Goal: Communication & Community: Answer question/provide support

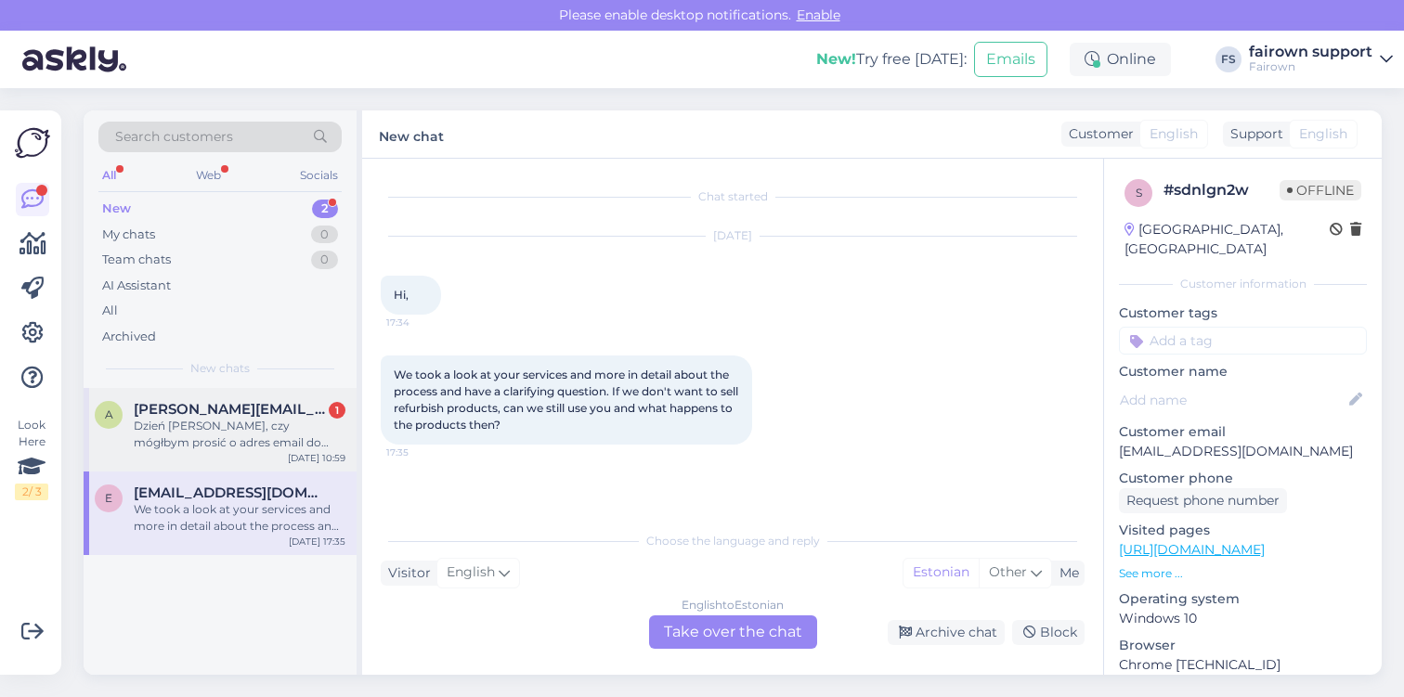
click at [249, 425] on div "Dzień [PERSON_NAME], czy mógłbym prosić o adres email do kontaktu. Mamy klienta…" at bounding box center [240, 434] width 212 height 33
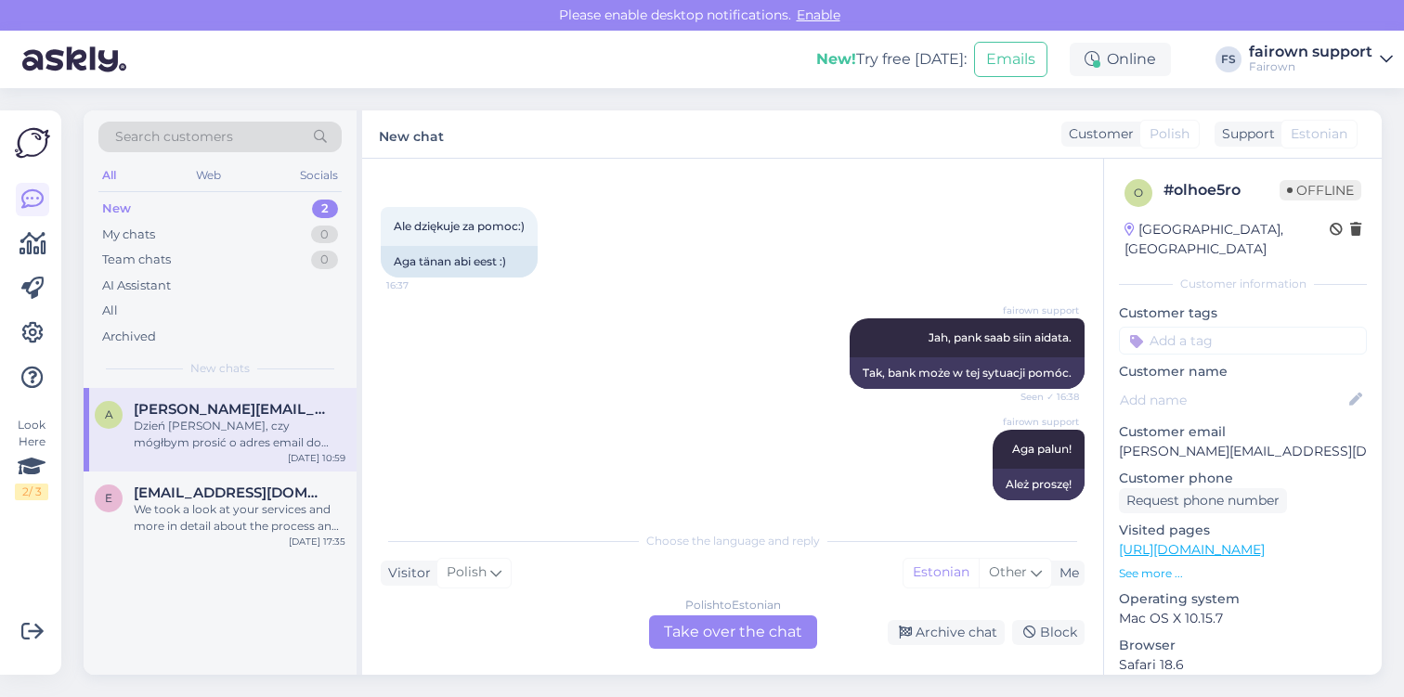
scroll to position [1178, 0]
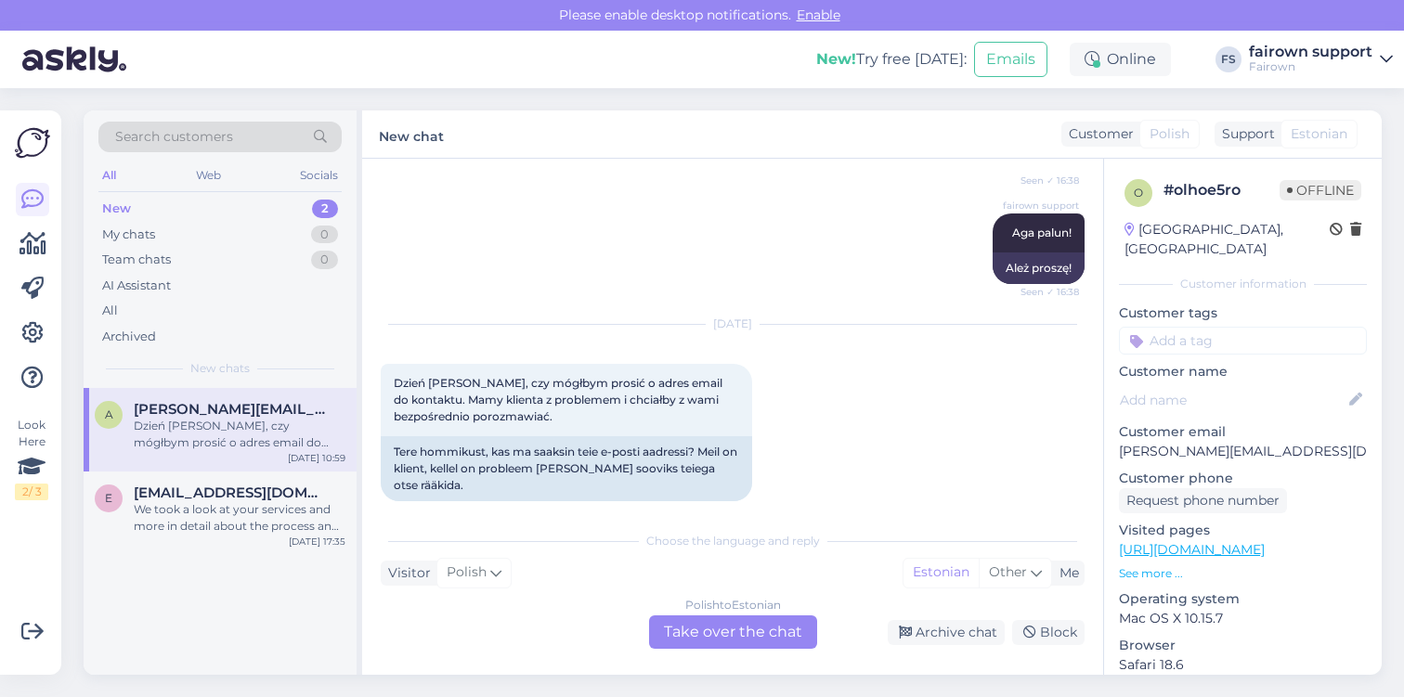
click at [749, 633] on div "Polish to Estonian Take over the chat" at bounding box center [733, 632] width 168 height 33
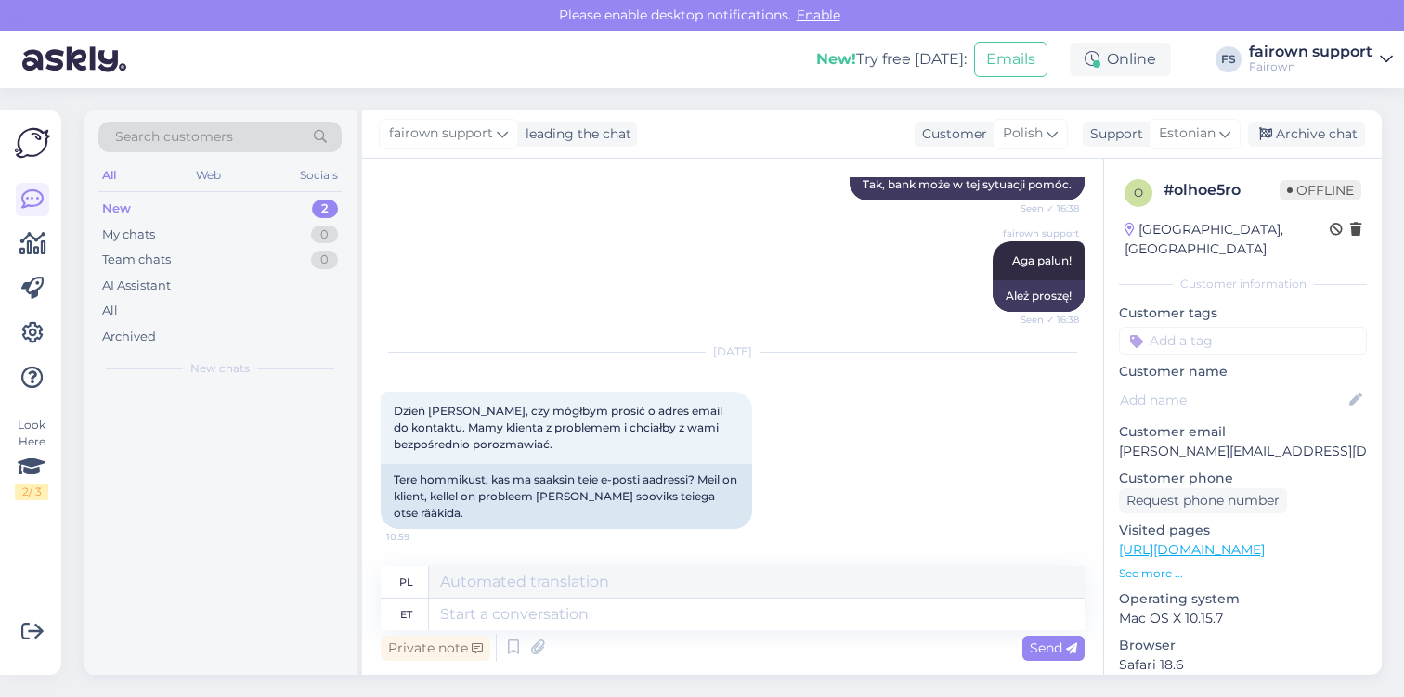
scroll to position [1427, 0]
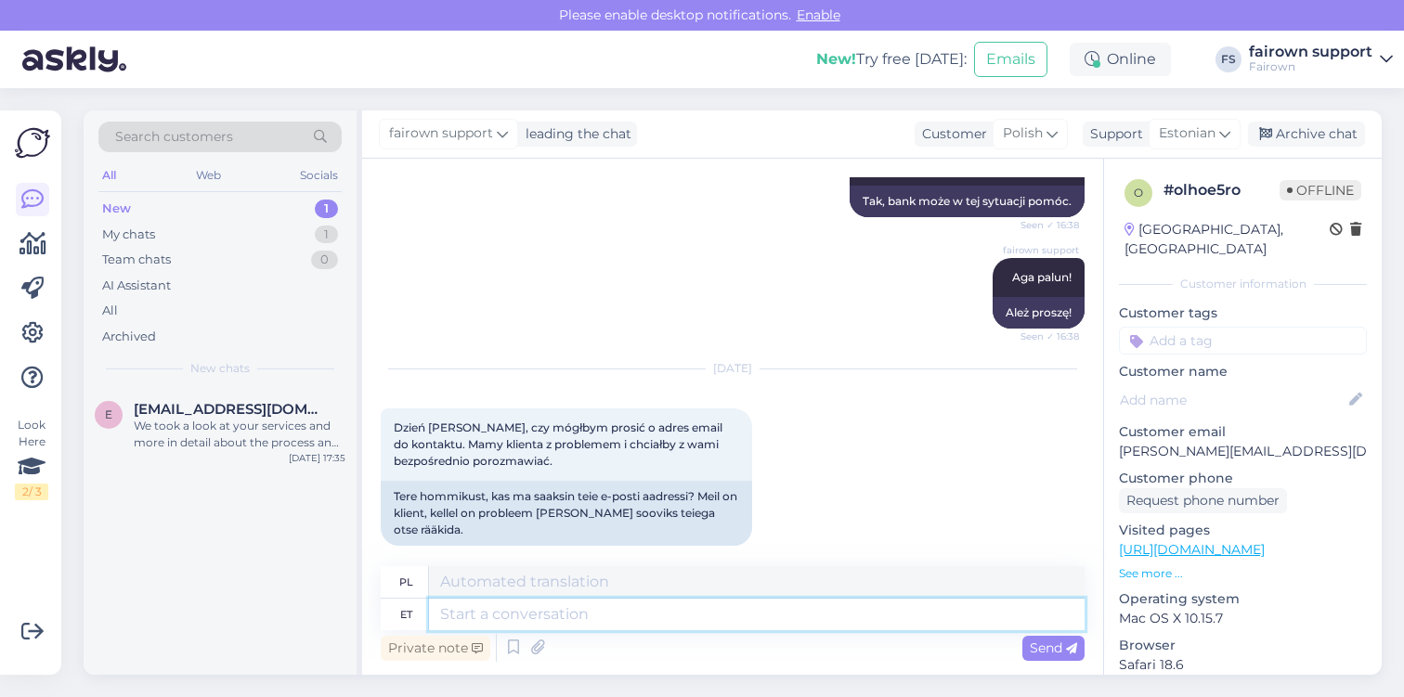
click at [615, 619] on textarea at bounding box center [757, 615] width 656 height 32
type textarea "Tere,"
type textarea "Cześć,"
type textarea "Tere, [EMAIL_ADDRESS][DOMAIN_NAME]"
type textarea "Witaj, [EMAIL_ADDRESS][DOMAIN_NAME]"
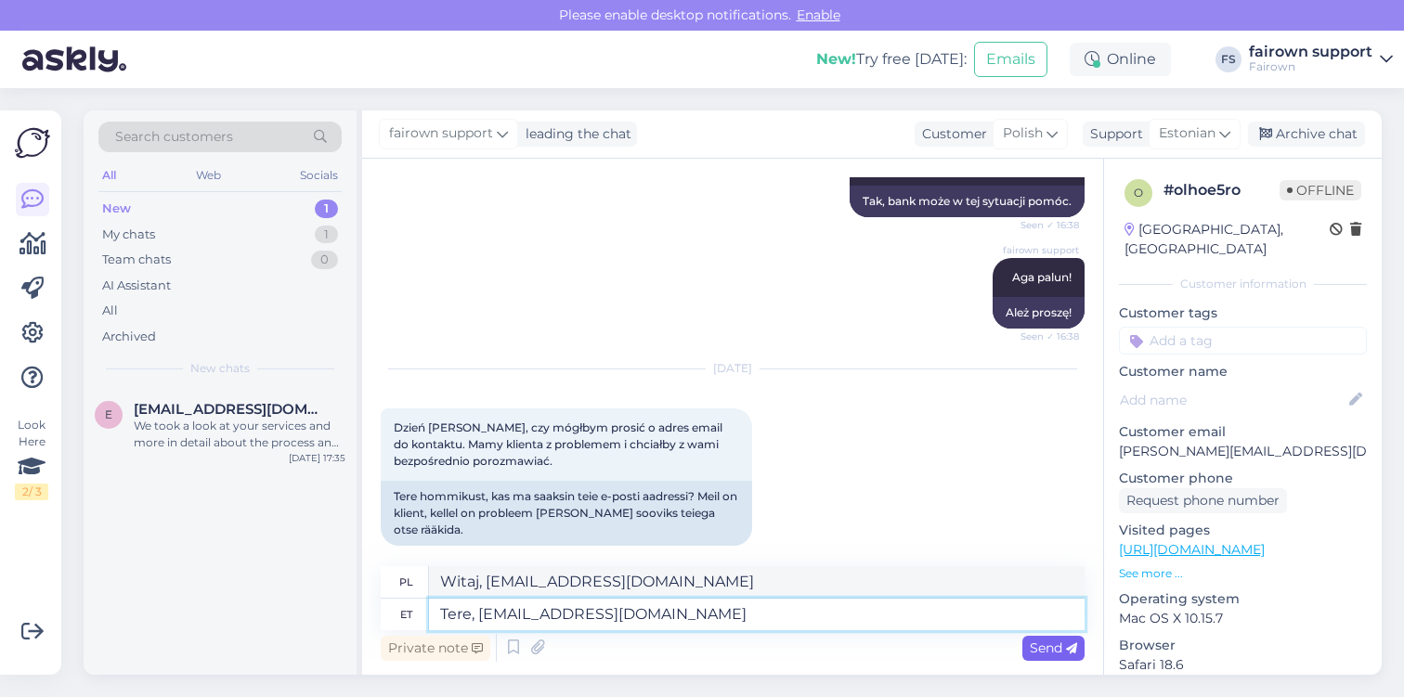
type textarea "Tere, [EMAIL_ADDRESS][DOMAIN_NAME]"
click at [1047, 648] on span "Send" at bounding box center [1053, 648] width 47 height 17
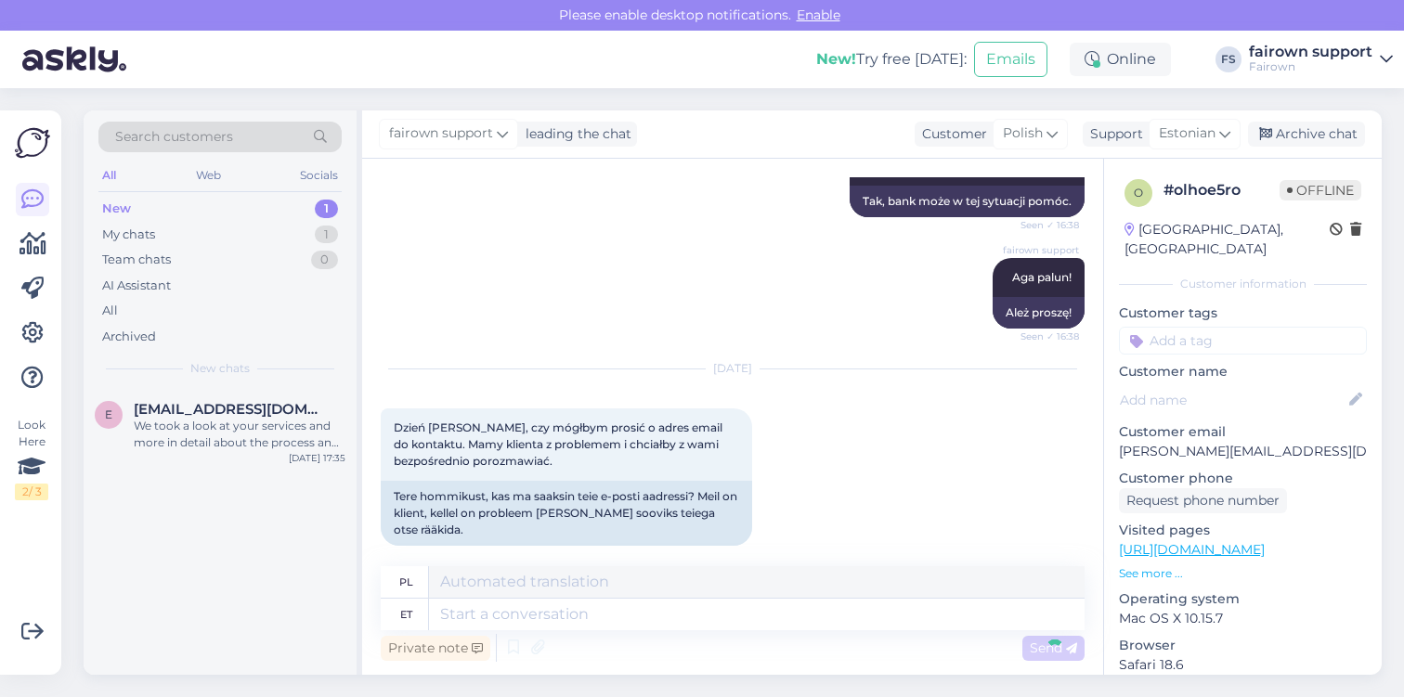
scroll to position [1539, 0]
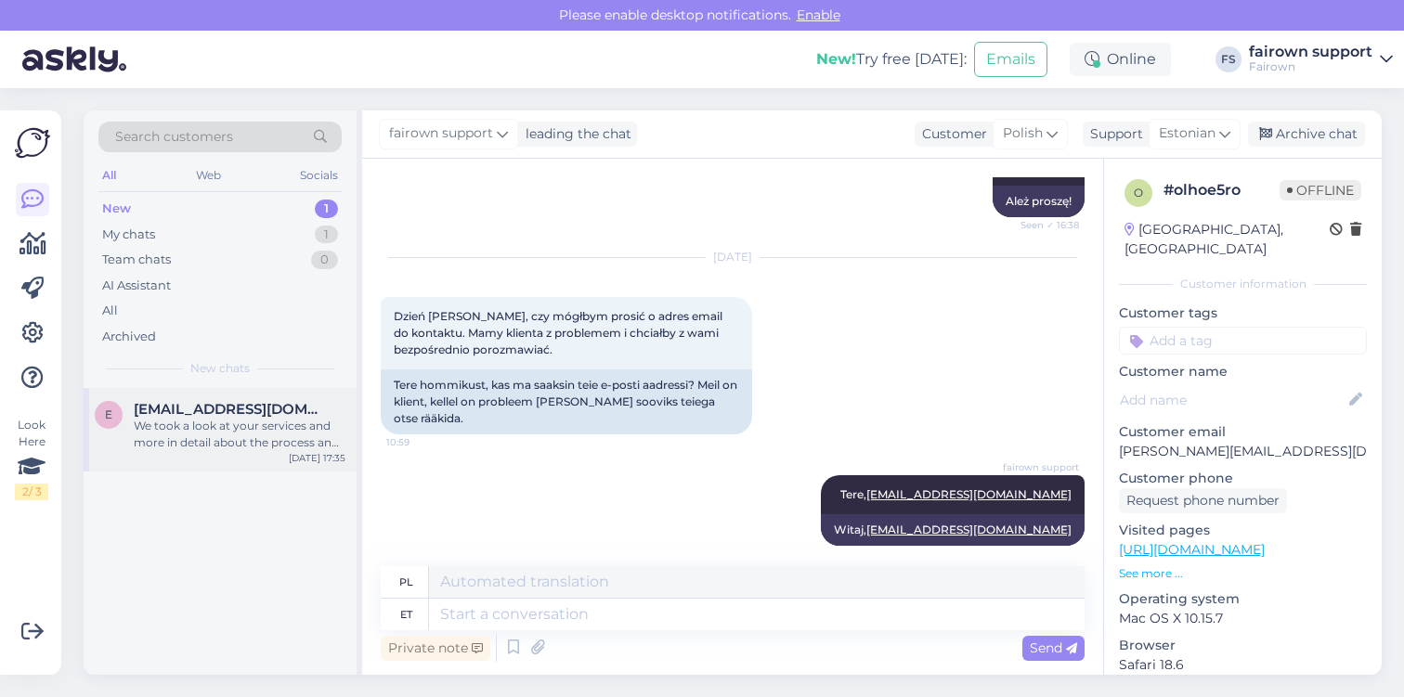
click at [230, 422] on div "We took a look at your services and more in detail about the process and have a…" at bounding box center [240, 434] width 212 height 33
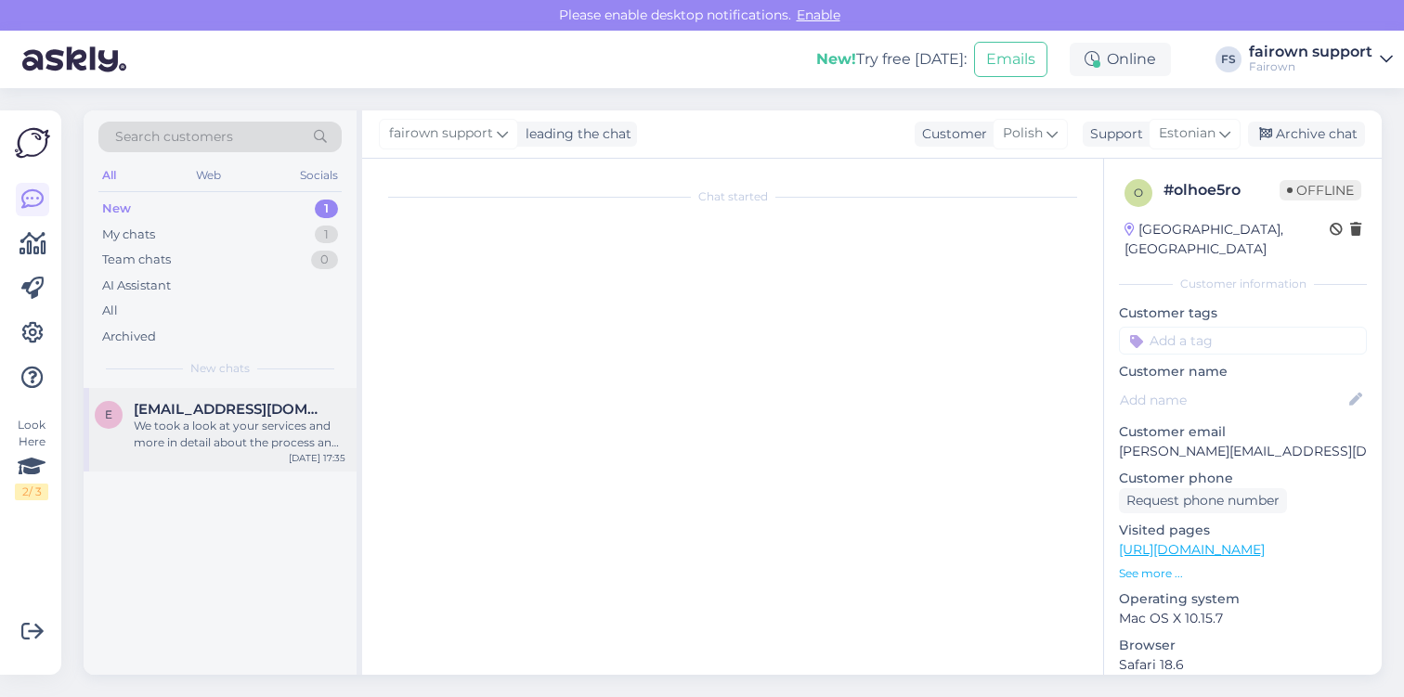
scroll to position [0, 0]
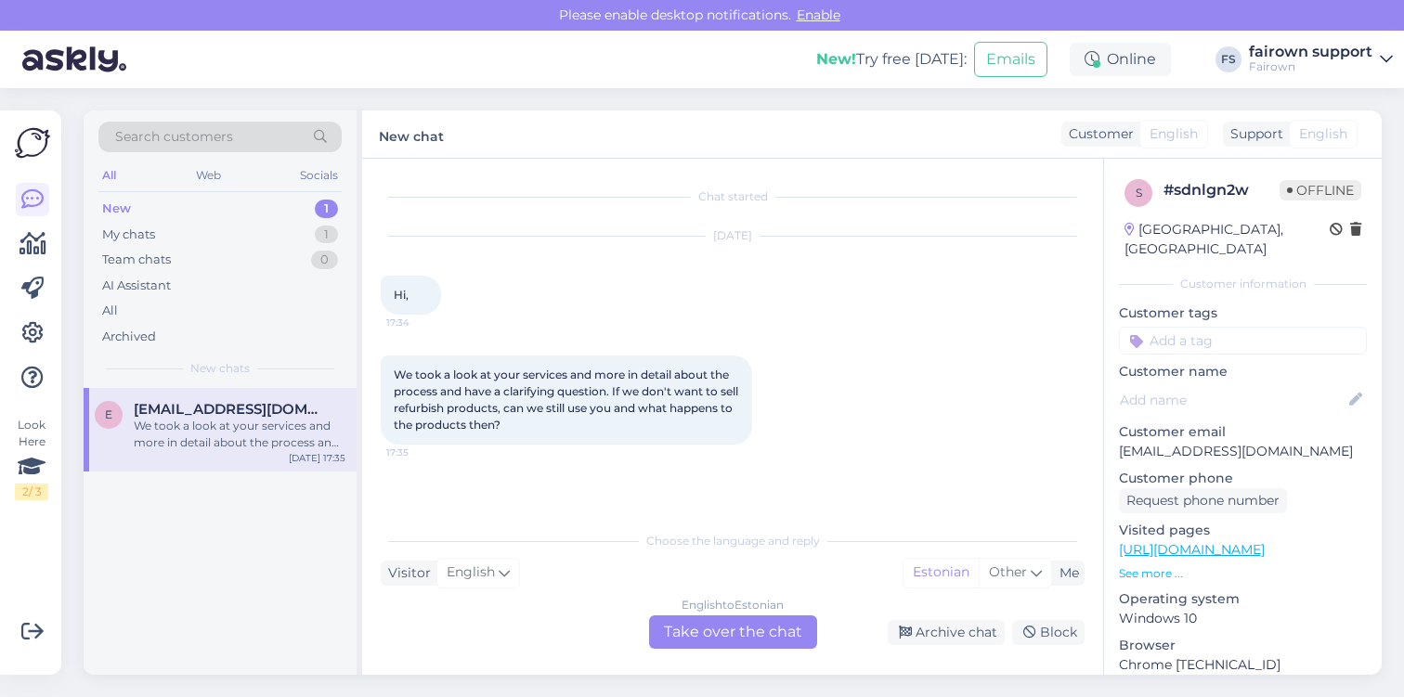
click at [693, 625] on div "English to Estonian Take over the chat" at bounding box center [733, 632] width 168 height 33
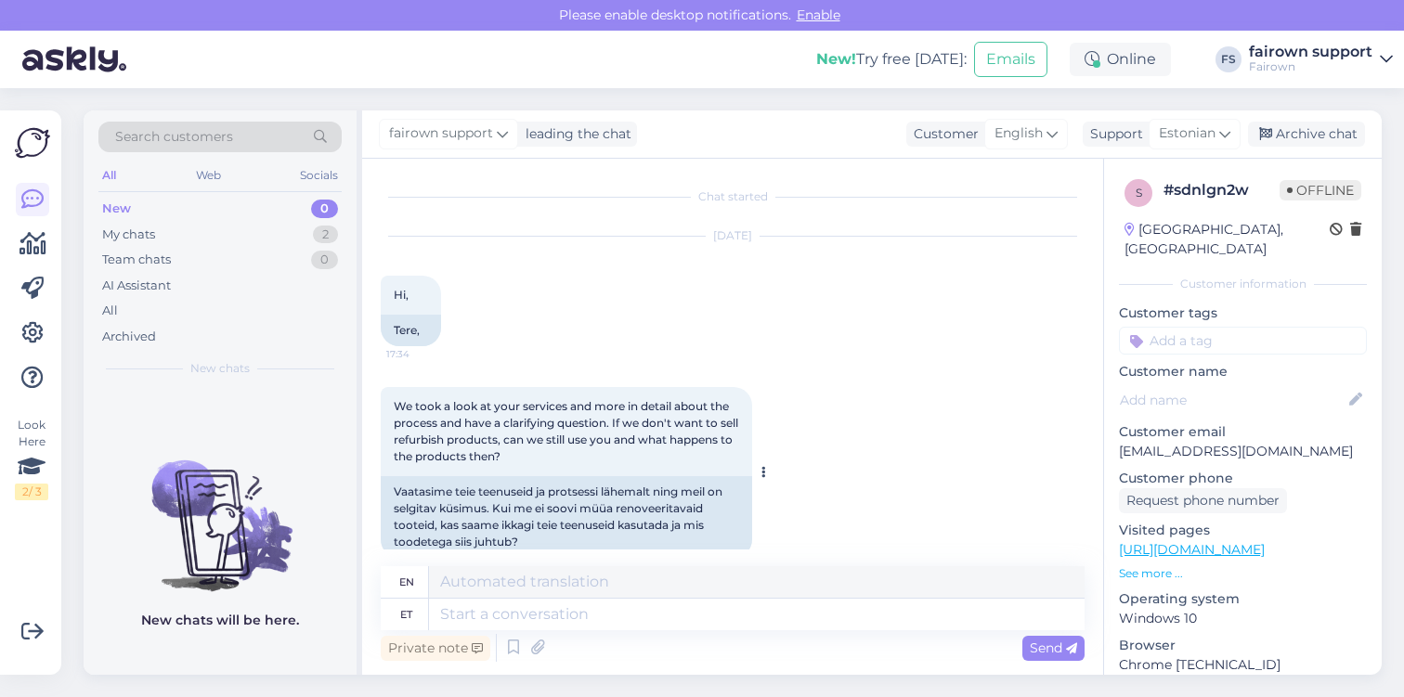
scroll to position [29, 0]
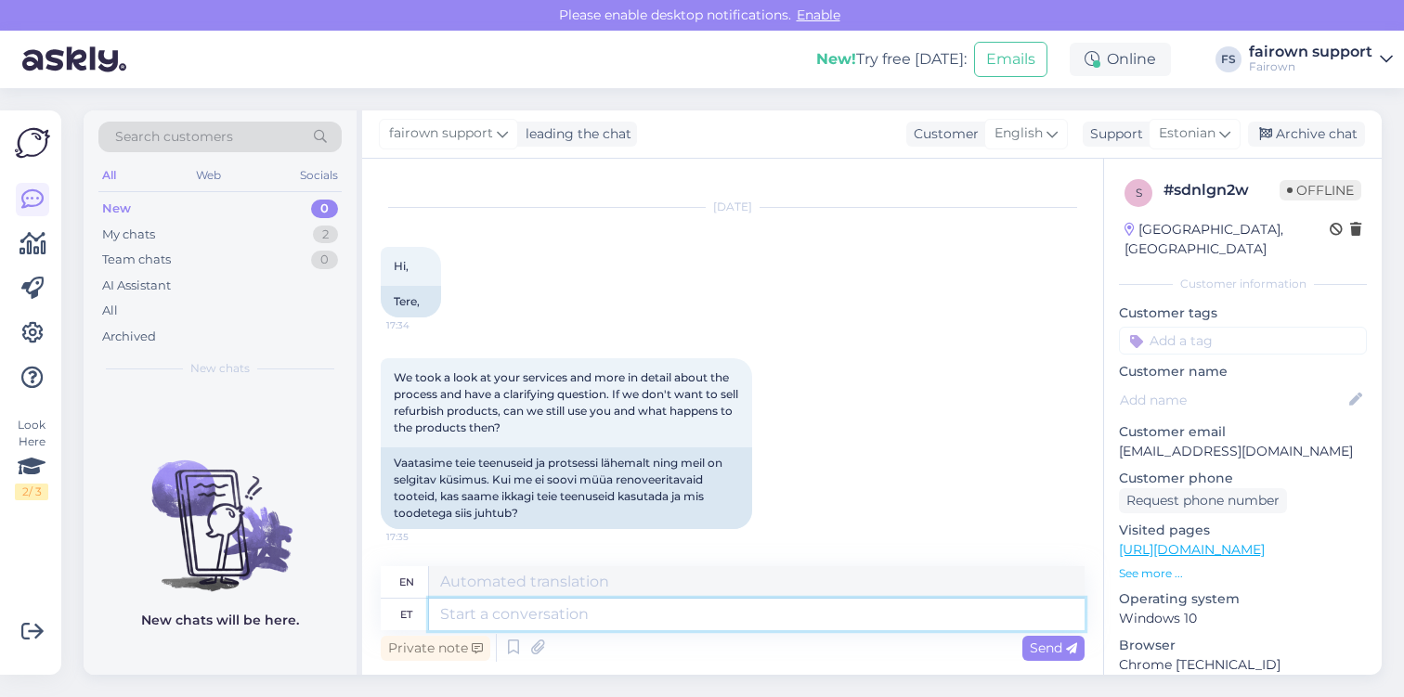
click at [536, 617] on textarea at bounding box center [757, 615] width 656 height 32
type textarea "Tere"
type textarea "Hello"
type textarea "Tere,"
type textarea "Hello,"
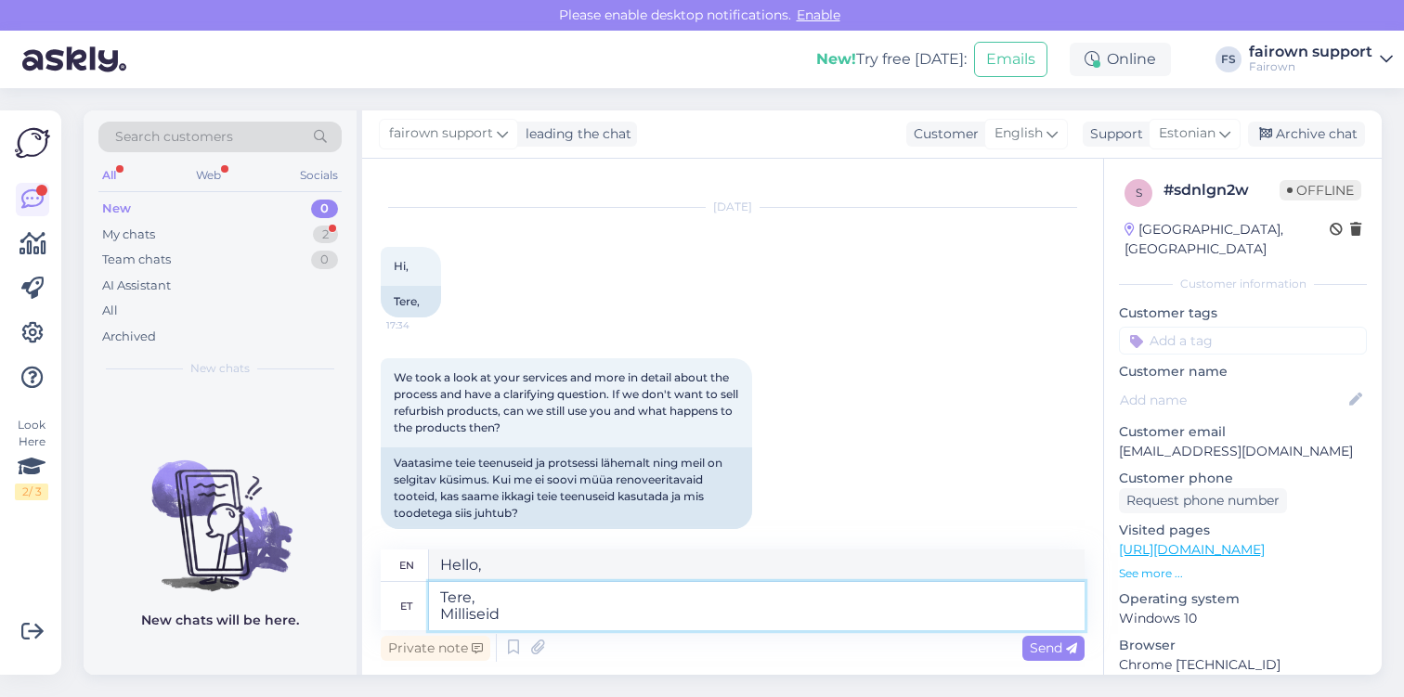
type textarea "Tere, Milliseid t"
type textarea "Hello, What are you?"
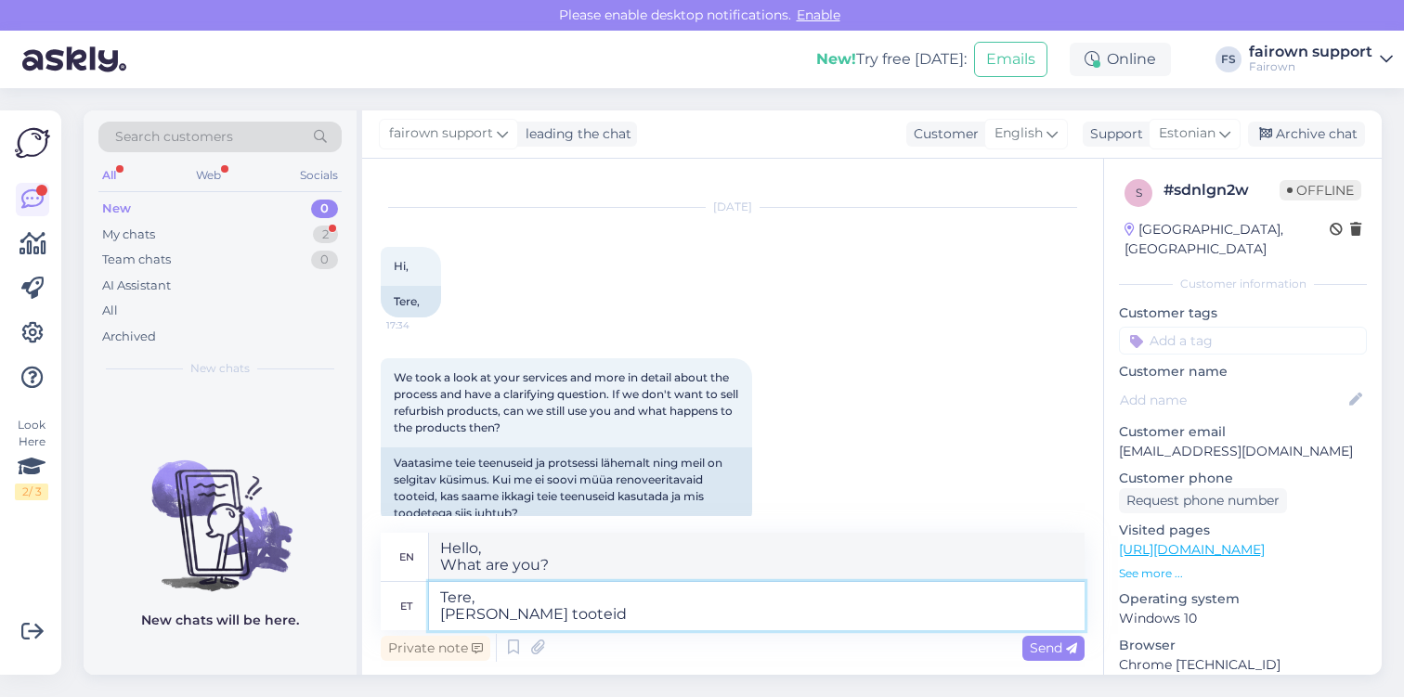
type textarea "Tere, [PERSON_NAME] tooteid t"
type textarea "Hello, What products?"
type textarea "Tere, [PERSON_NAME] tooteid te"
type textarea "Hello, What products do you"
type textarea "Tere, [PERSON_NAME] tooteid te täpsemalt"
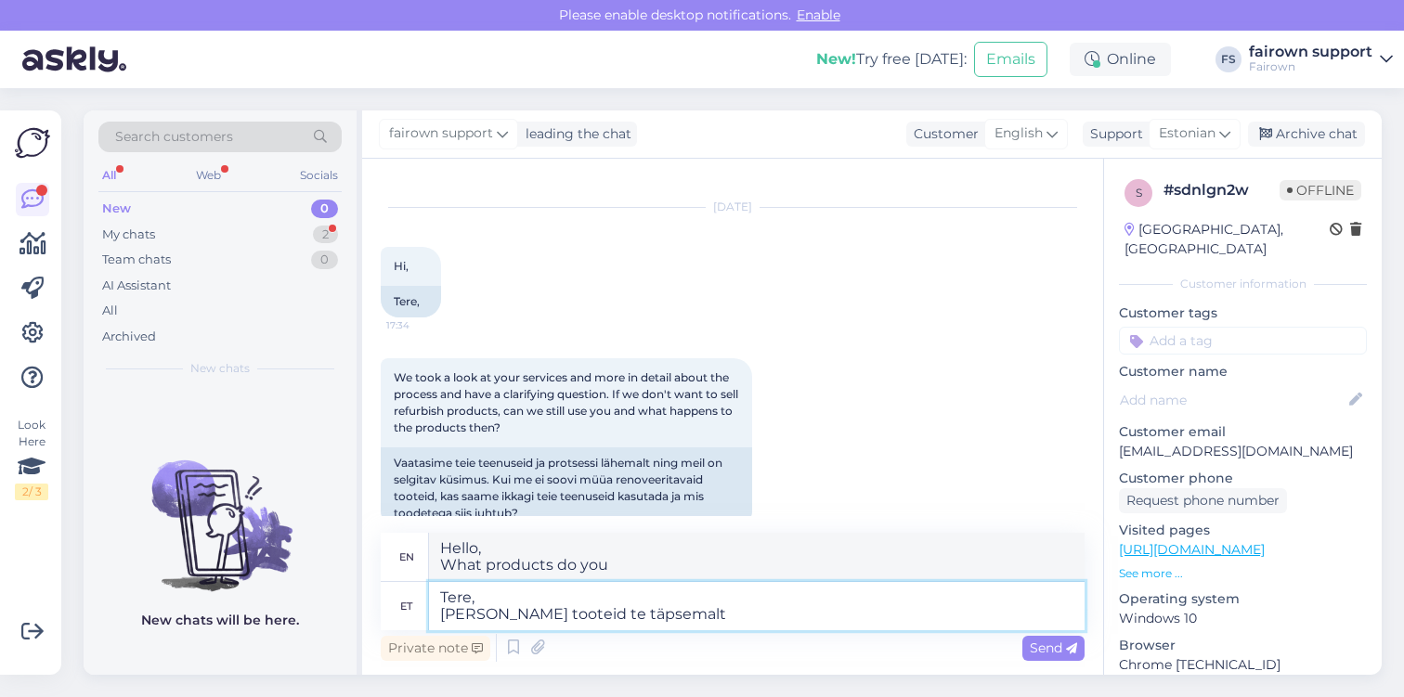
type textarea "Hello, What products do you specifically"
type textarea "Tere, [PERSON_NAME] tooteid te täpsemalt silmas p"
type textarea "Hello, What products do you have in mind?"
type textarea "Tere, [PERSON_NAME] tooteid te täpsemalt silmas peate?"
type textarea "Hi, What products do you have in mind specifically?"
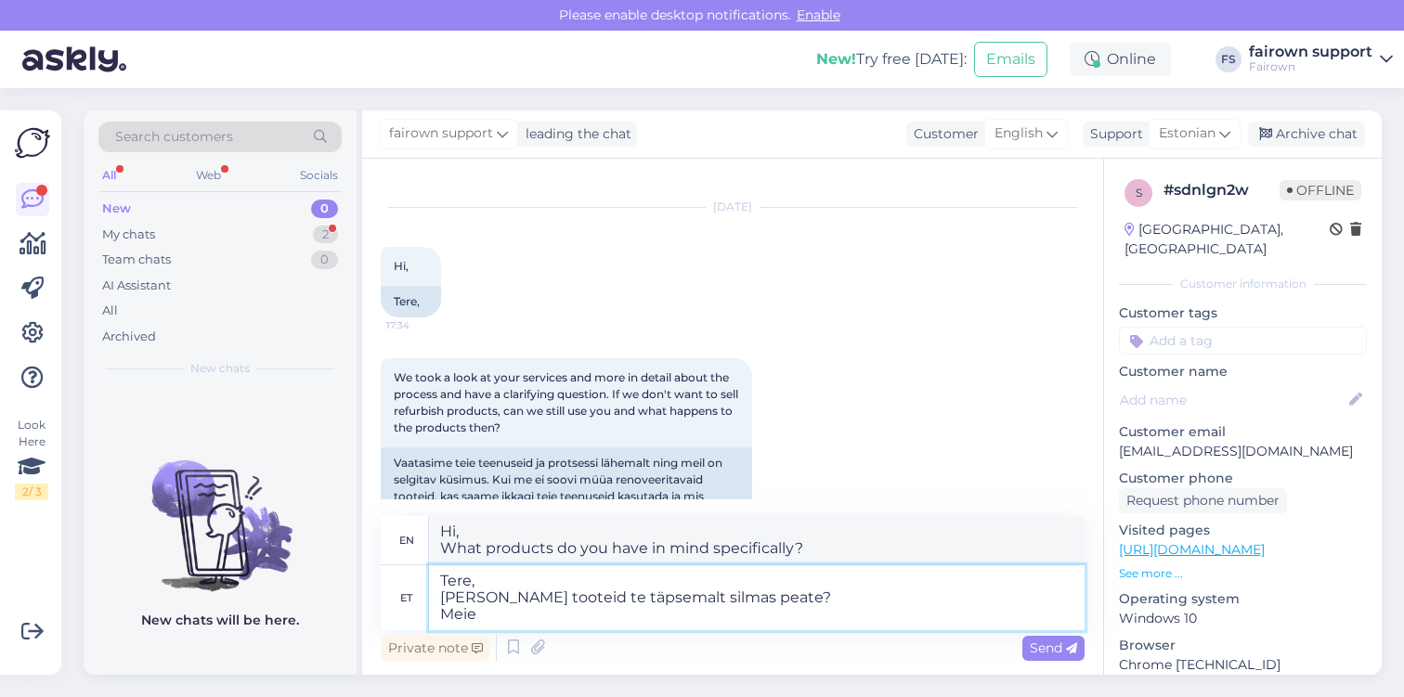
type textarea "Tere, [PERSON_NAME] tooteid te täpsemalt silmas peate? Meie"
type textarea "Hello, What products do you have in mind? Our"
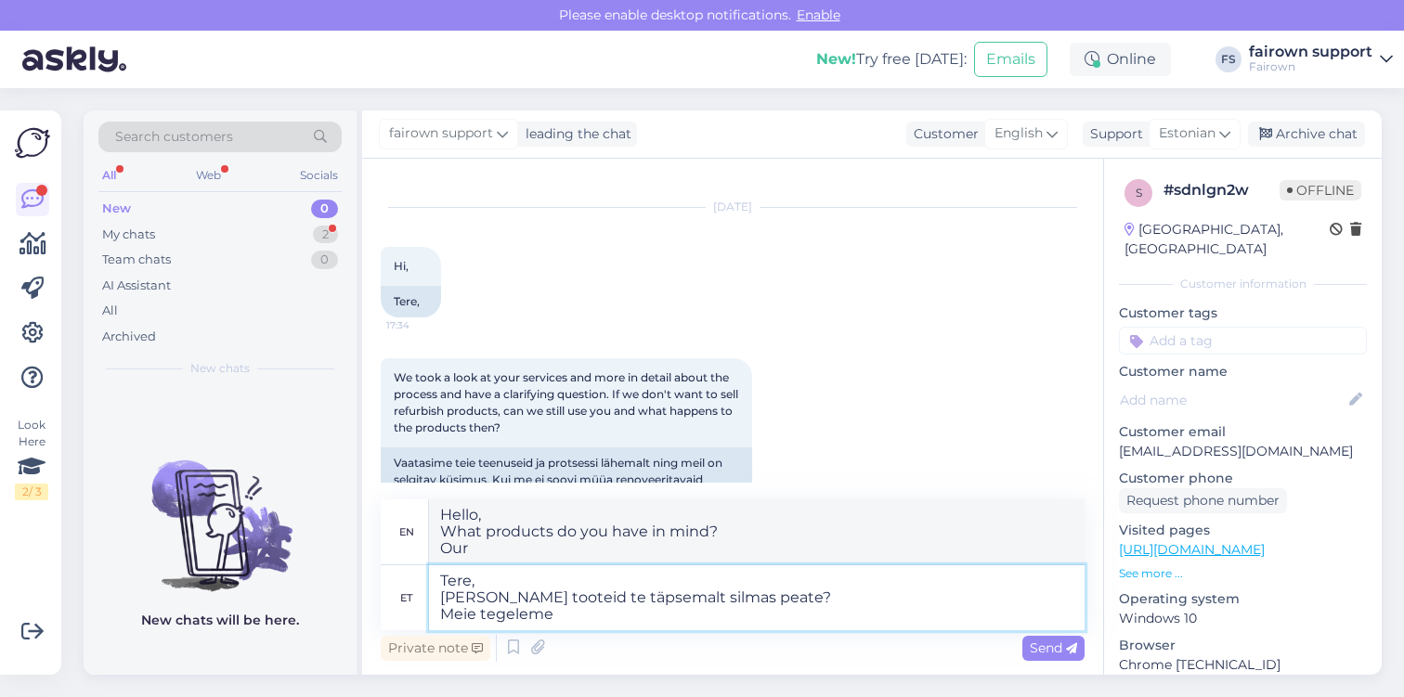
type textarea "Tere, [PERSON_NAME] tooteid te täpsemalt silmas peate? Meie tegeleme"
type textarea "Hello, What products do you have in mind? We deal with"
type textarea "Tere, [PERSON_NAME] tooteid te täpsemalt silmas peate? Meie tegeleme [PERSON_NA…"
type textarea "Hello, What products do you have in mind? We only deal with"
type textarea "Tere, [PERSON_NAME] tooteid te täpsemalt silmas peate? Meie tegeleme [PERSON_NA…"
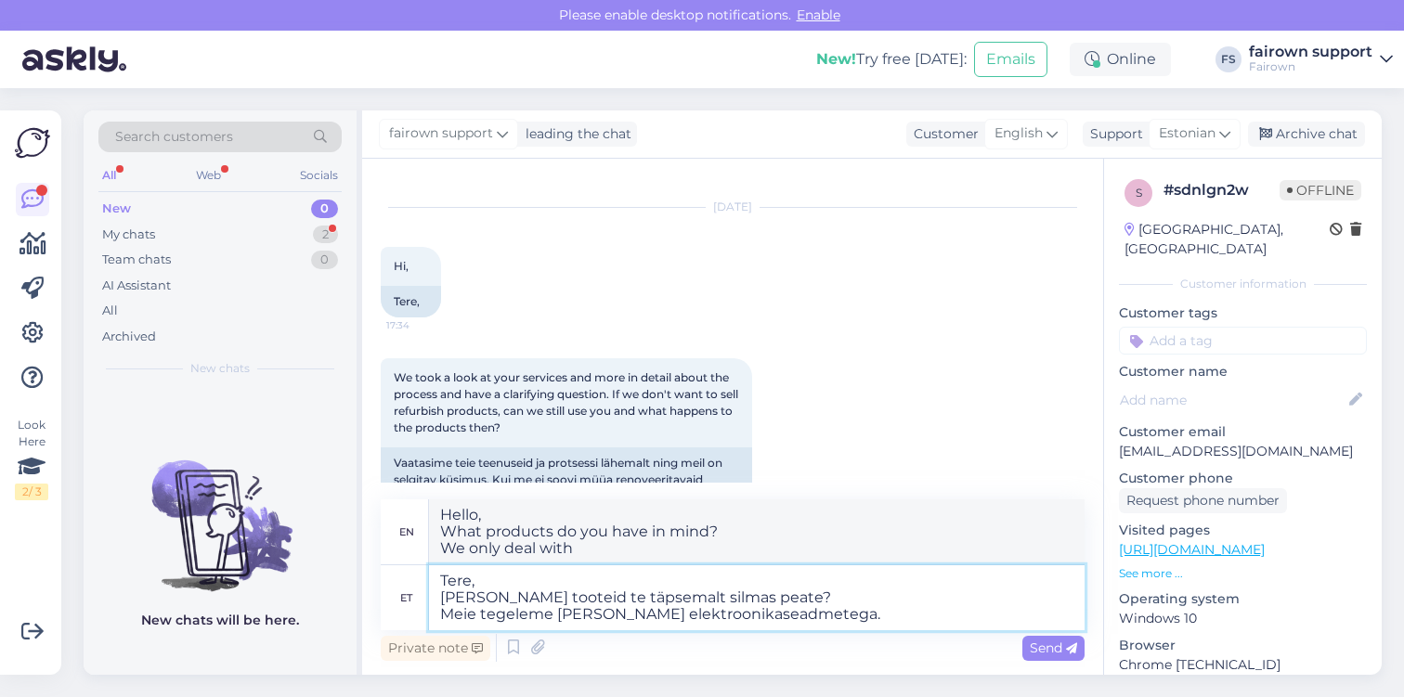
type textarea "Hello, What products do you have in mind? We only deal with electronic devices."
click at [579, 617] on textarea "Tere, [PERSON_NAME] tooteid te täpsemalt silmas peate? Meie tegeleme [PERSON_NA…" at bounding box center [757, 598] width 656 height 65
type textarea "Tere, [PERSON_NAME] tooteid te täpsemalt silmas peate? Meie tegeleme elektrooni…"
type textarea "Hello, What products do you have in mind? We deal with electronic devices."
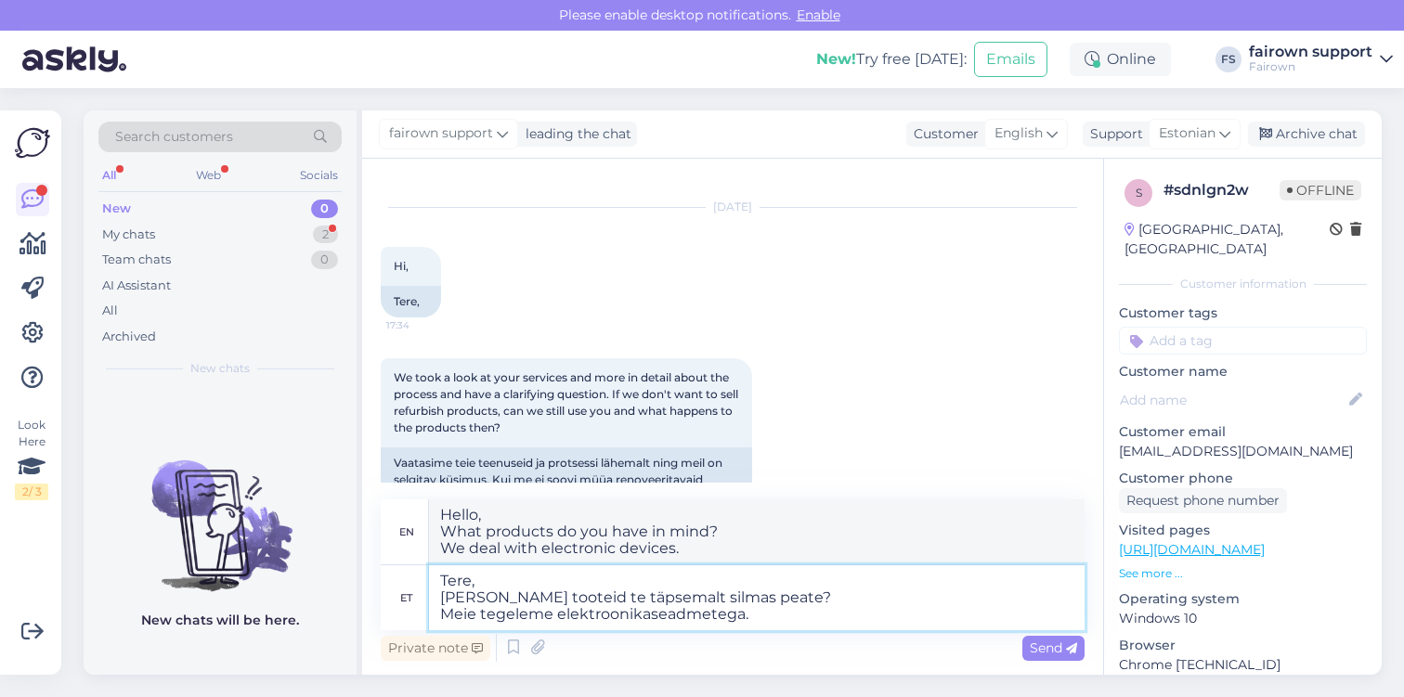
click at [775, 615] on textarea "Tere, [PERSON_NAME] tooteid te täpsemalt silmas peate? Meie tegeleme elektrooni…" at bounding box center [757, 598] width 656 height 65
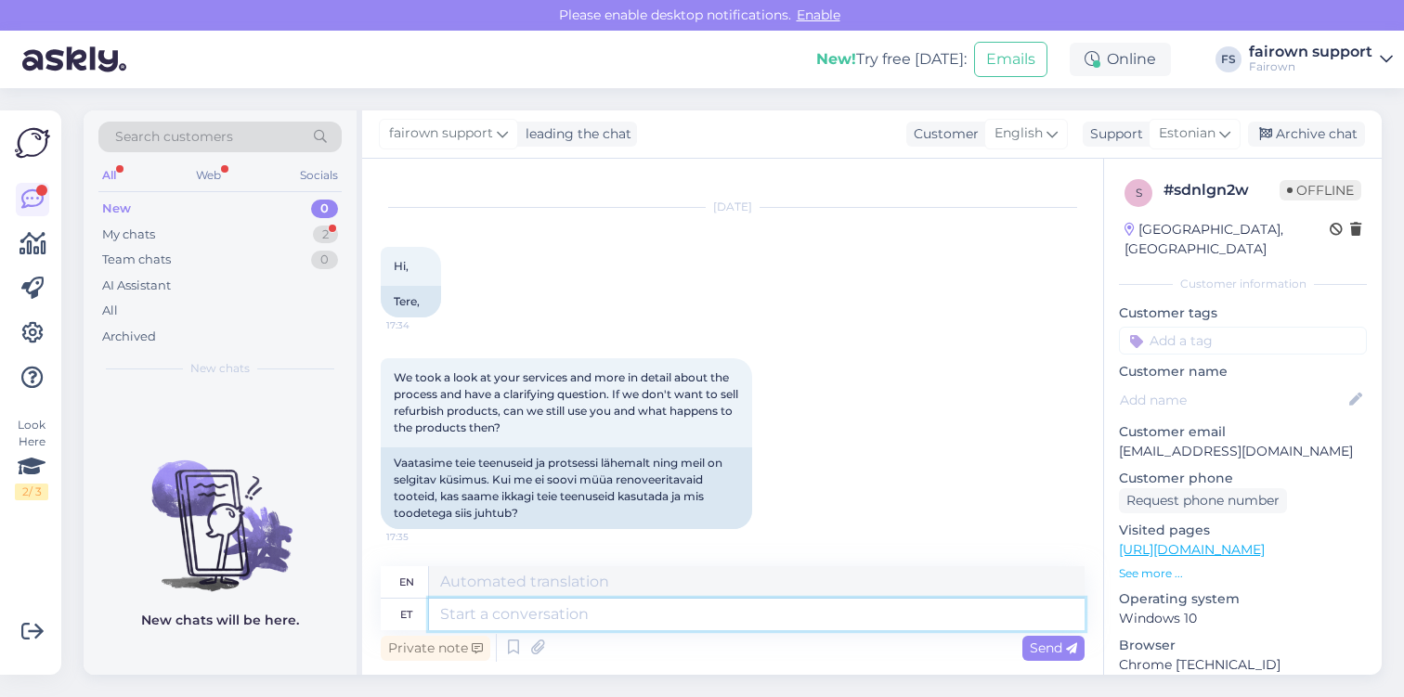
scroll to position [246, 0]
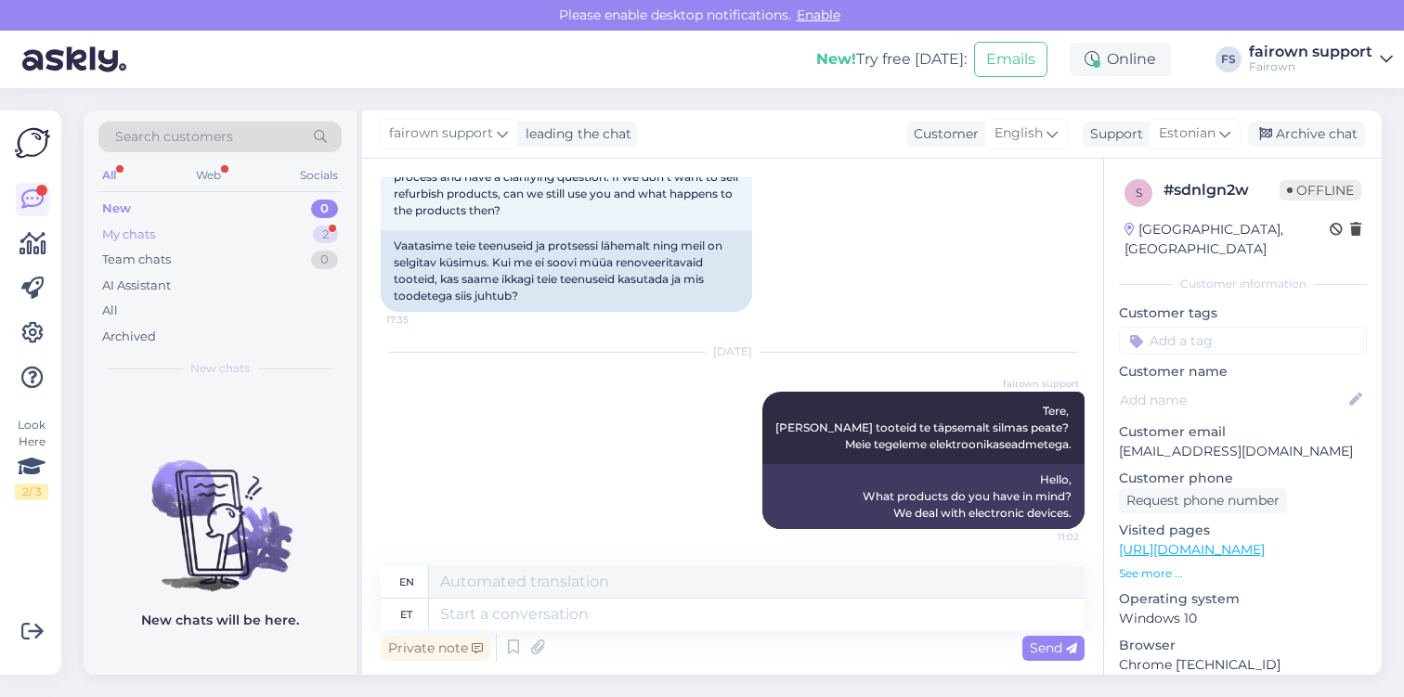
click at [217, 236] on div "My chats 2" at bounding box center [219, 235] width 243 height 26
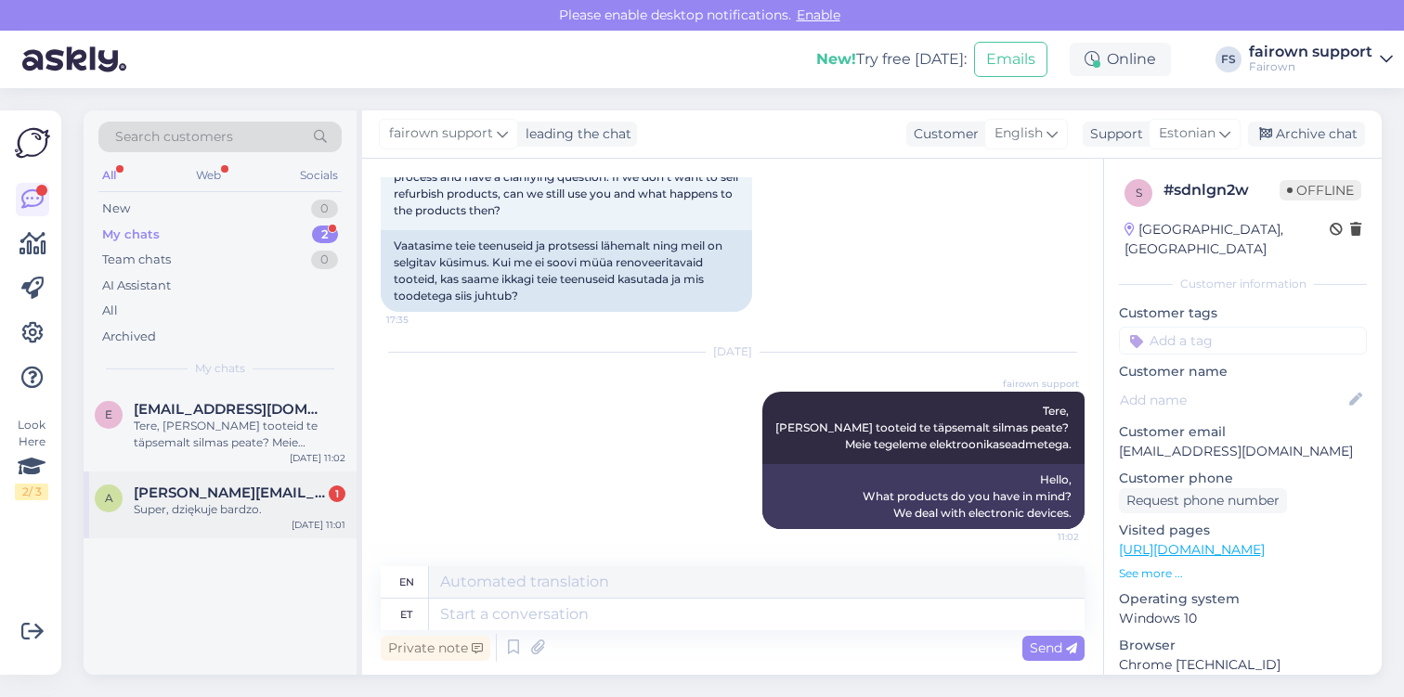
click at [236, 508] on div "Super, dziękuje bardzo." at bounding box center [240, 509] width 212 height 17
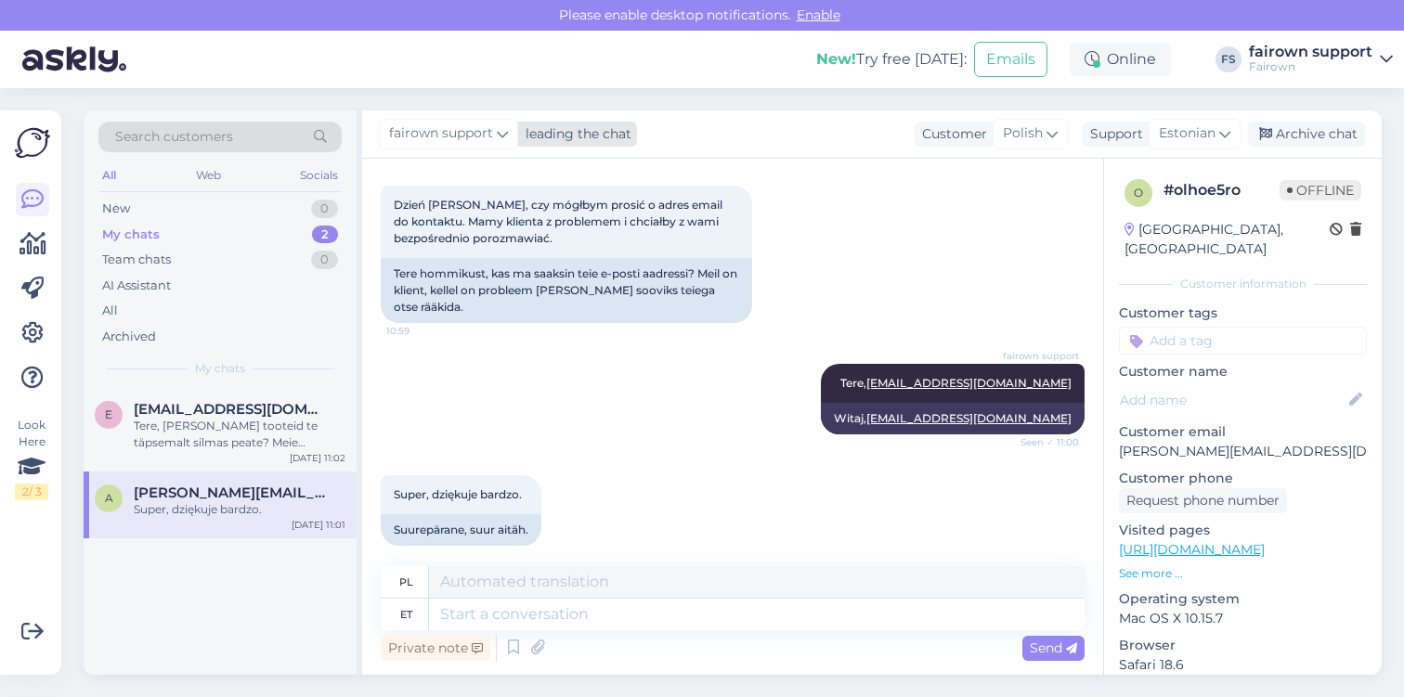
click at [560, 134] on div "leading the chat" at bounding box center [574, 134] width 113 height 20
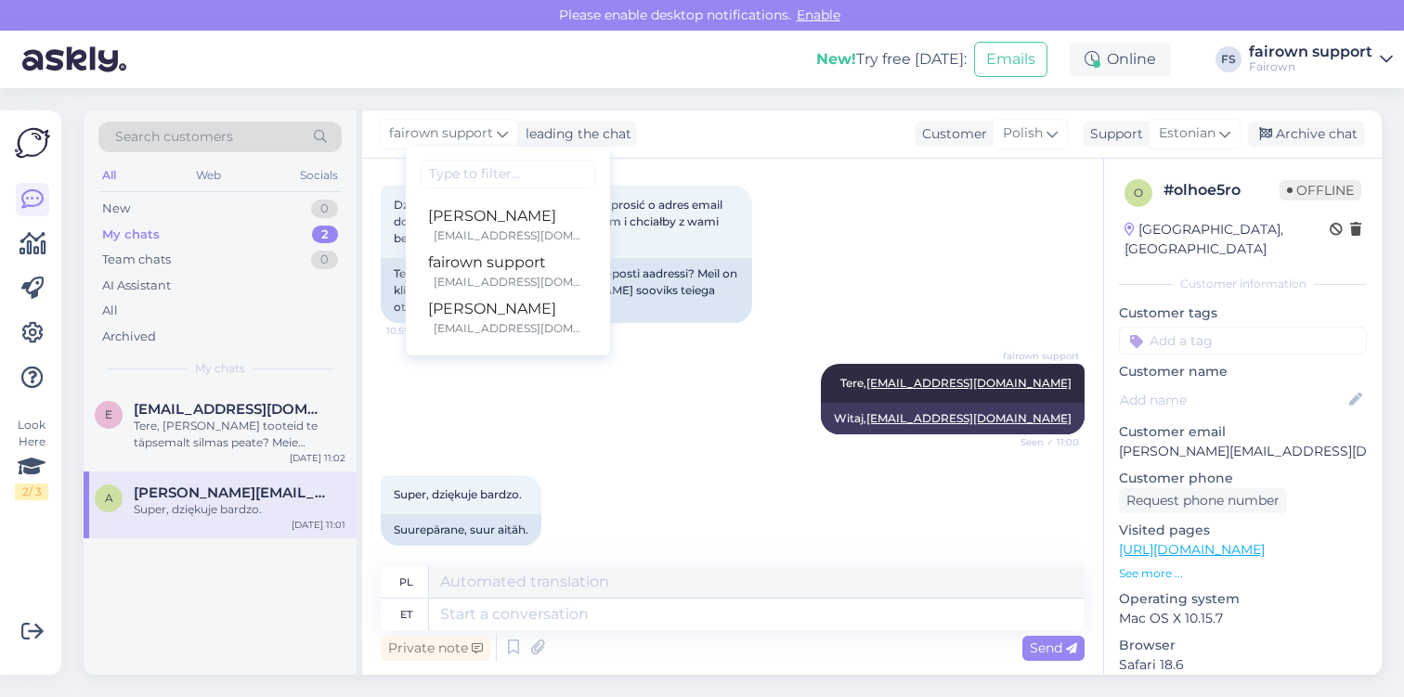
click at [705, 130] on div "fairown support leading the chat [PERSON_NAME] [PERSON_NAME][EMAIL_ADDRESS][DOM…" at bounding box center [872, 135] width 1020 height 48
